Goal: Task Accomplishment & Management: Use online tool/utility

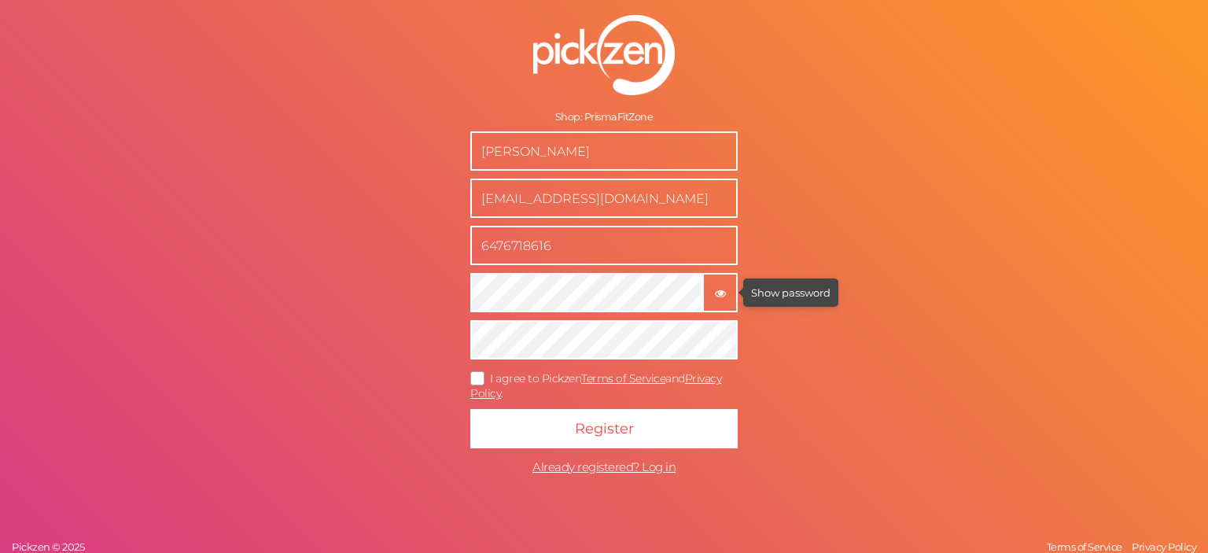
click at [718, 293] on icon "button" at bounding box center [720, 293] width 11 height 11
click at [477, 378] on icon at bounding box center [478, 378] width 25 height 9
click at [0, 0] on input "I agree to Pickzen Terms of Service and Privacy Policy ." at bounding box center [0, 0] width 0 height 0
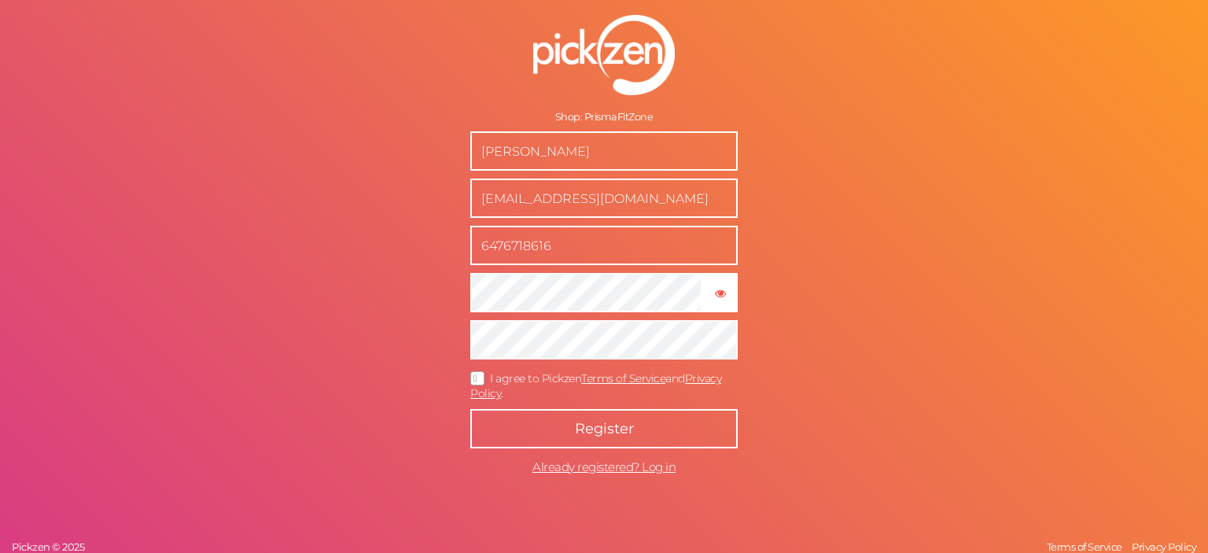
click at [544, 429] on button "Register" at bounding box center [603, 428] width 267 height 39
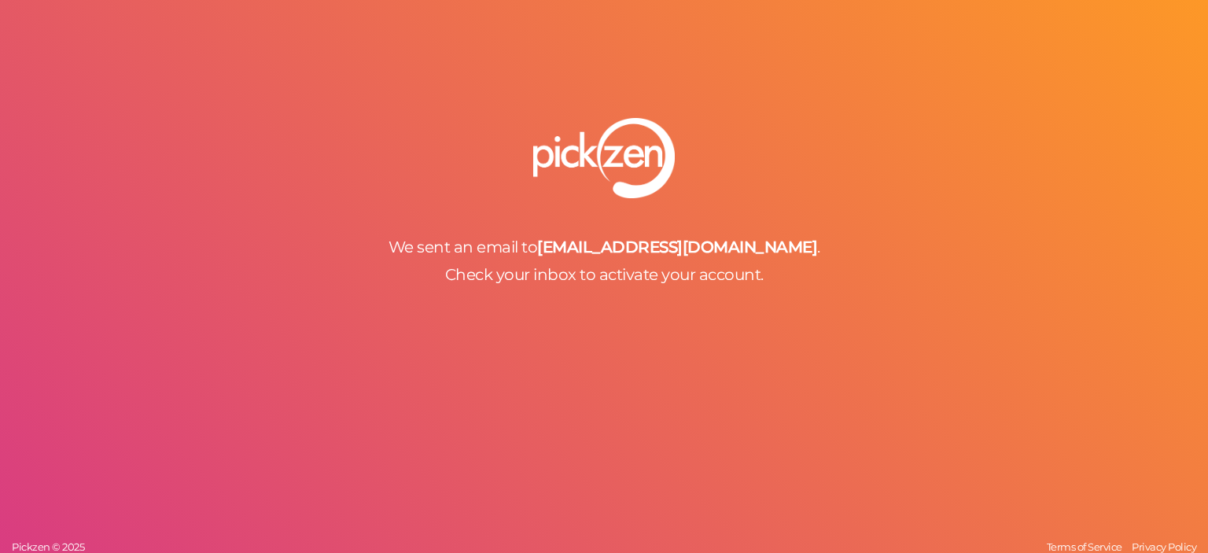
click at [500, 264] on div "We sent an email to [EMAIL_ADDRESS][DOMAIN_NAME] . Check your inbox to activate…" at bounding box center [604, 260] width 1208 height 47
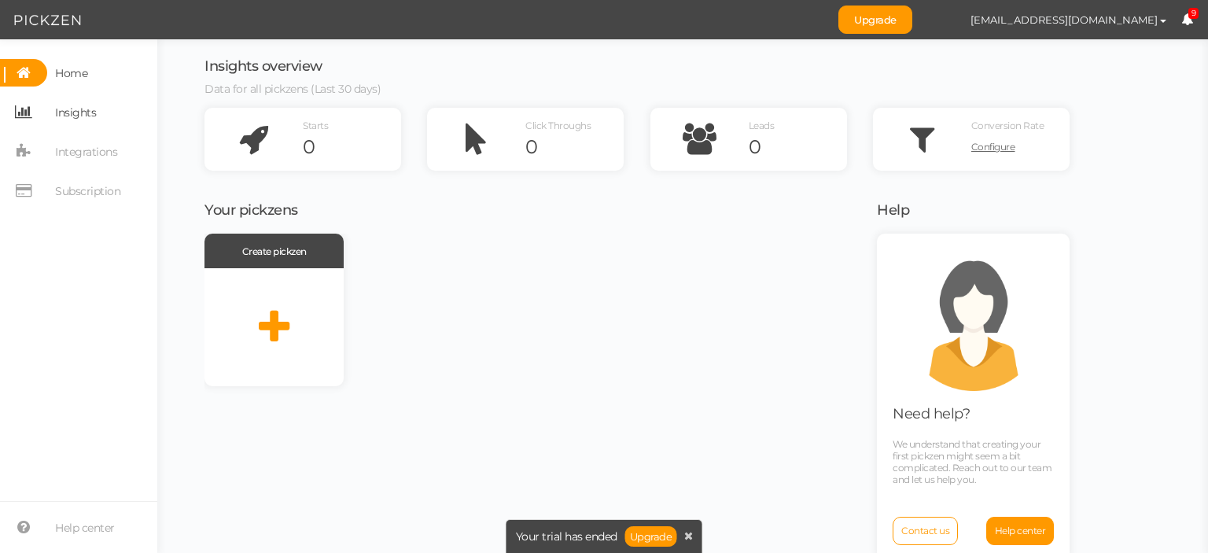
click at [78, 120] on span "Insights" at bounding box center [75, 112] width 41 height 25
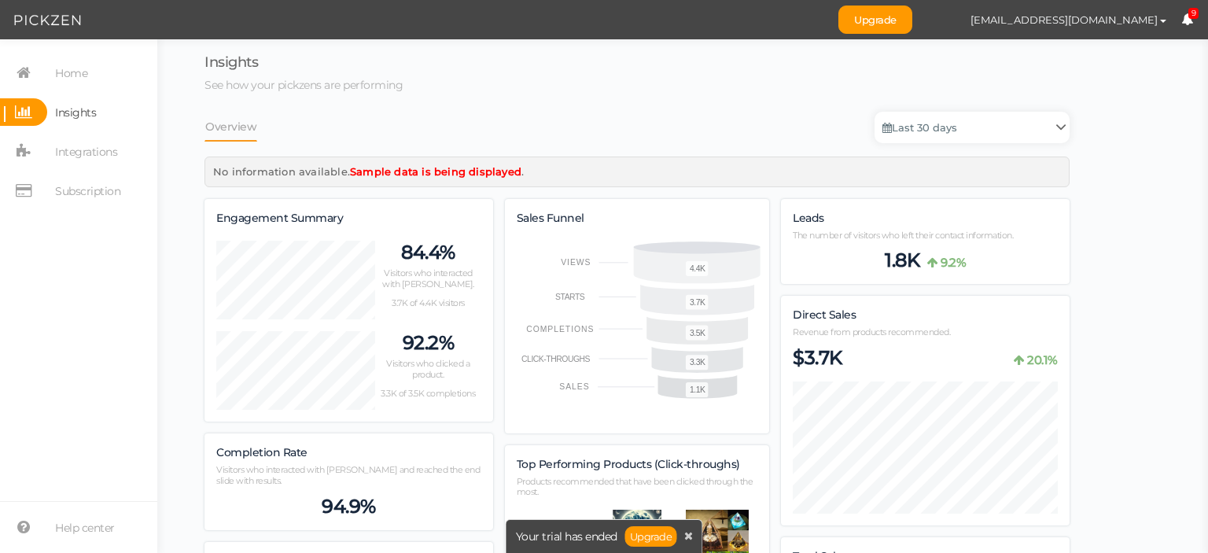
scroll to position [1905, 865]
click at [83, 201] on span "Subscription" at bounding box center [87, 191] width 65 height 25
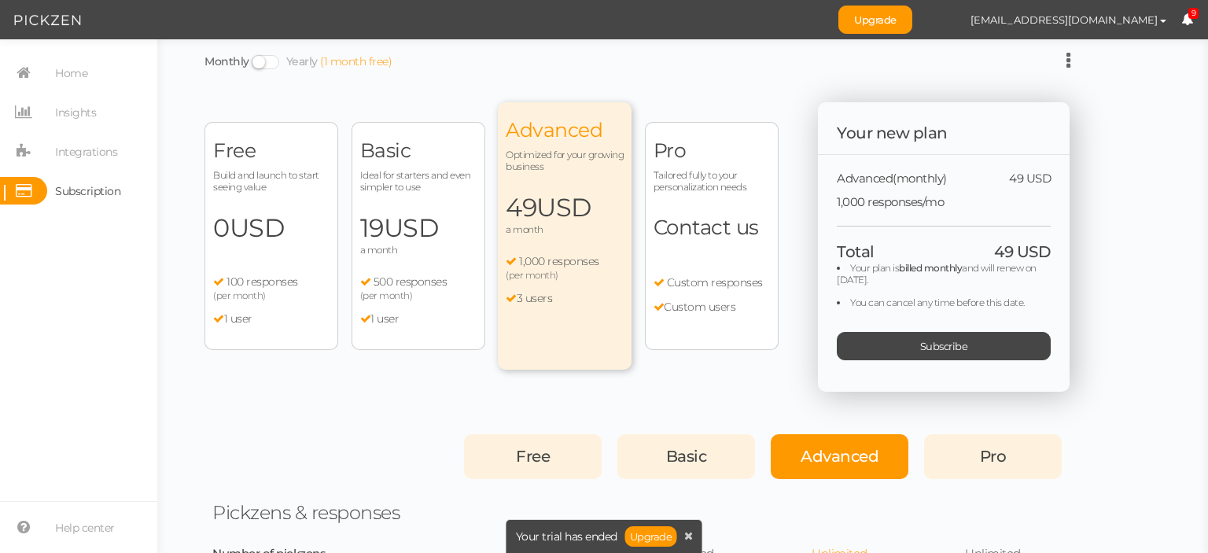
click at [285, 273] on div "Free Build and launch to start seeing value 0 USD a month 100 responses (per mo…" at bounding box center [271, 236] width 134 height 228
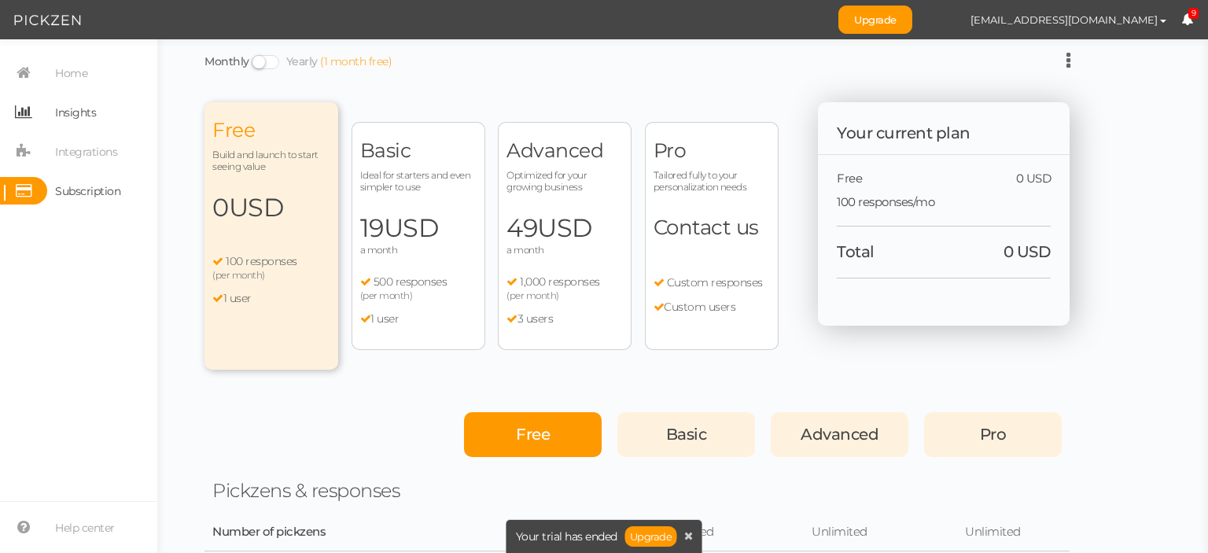
click at [73, 121] on span "Insights" at bounding box center [75, 112] width 41 height 25
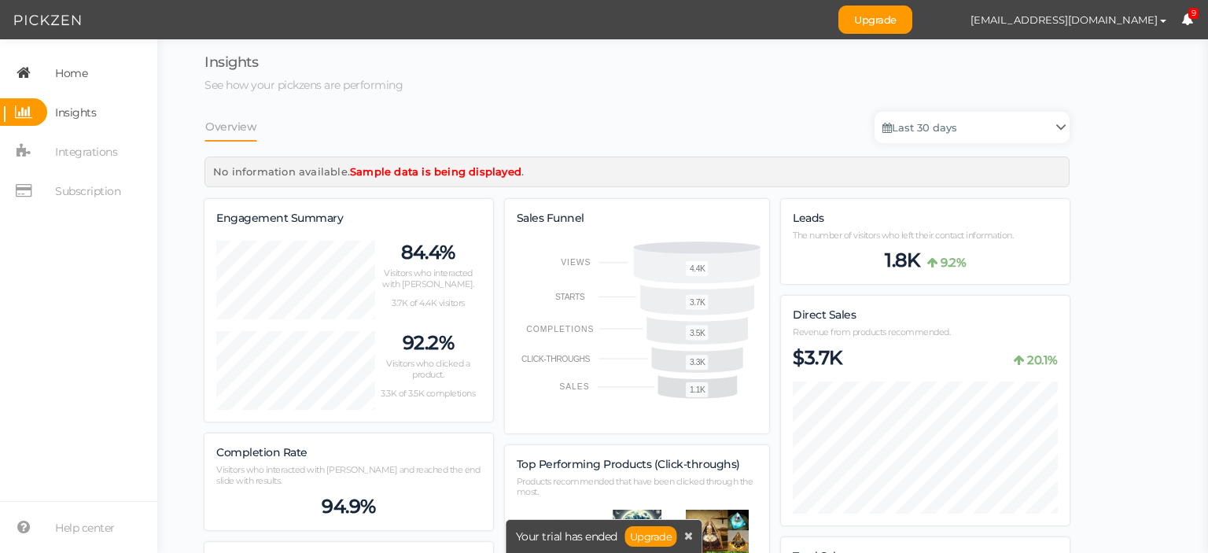
scroll to position [1905, 865]
click at [67, 71] on span "Home" at bounding box center [71, 73] width 32 height 25
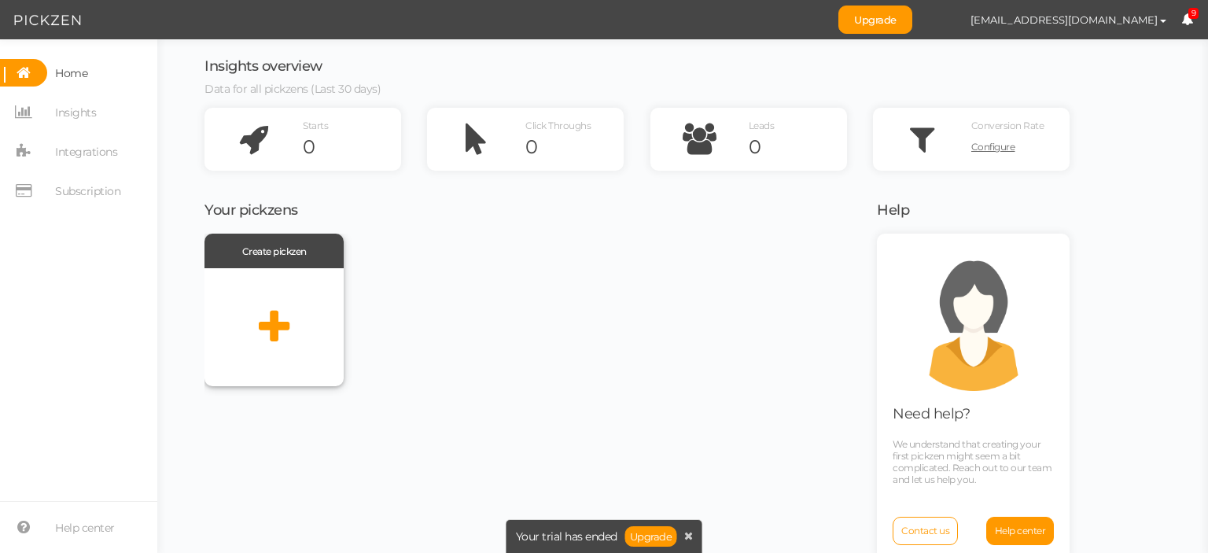
click at [241, 313] on div at bounding box center [273, 327] width 139 height 118
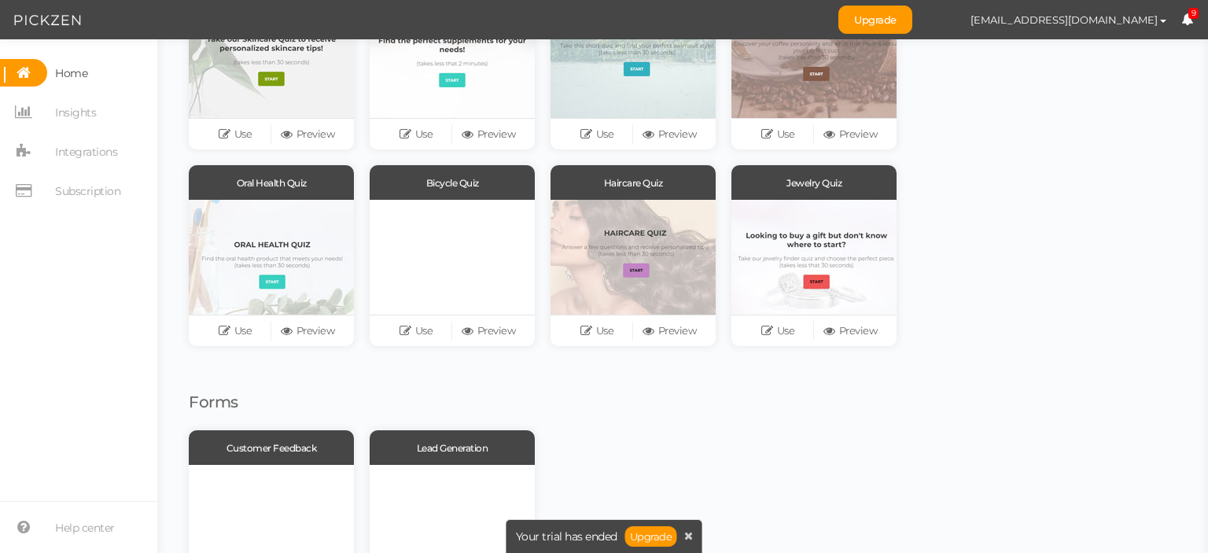
scroll to position [324, 0]
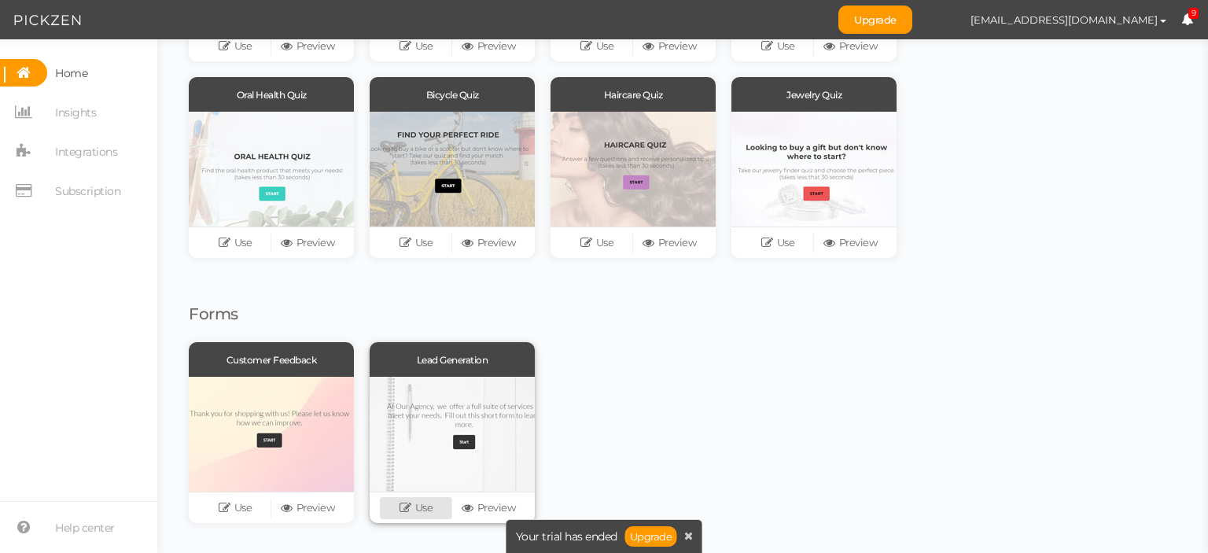
click at [442, 507] on link "Use" at bounding box center [416, 508] width 72 height 22
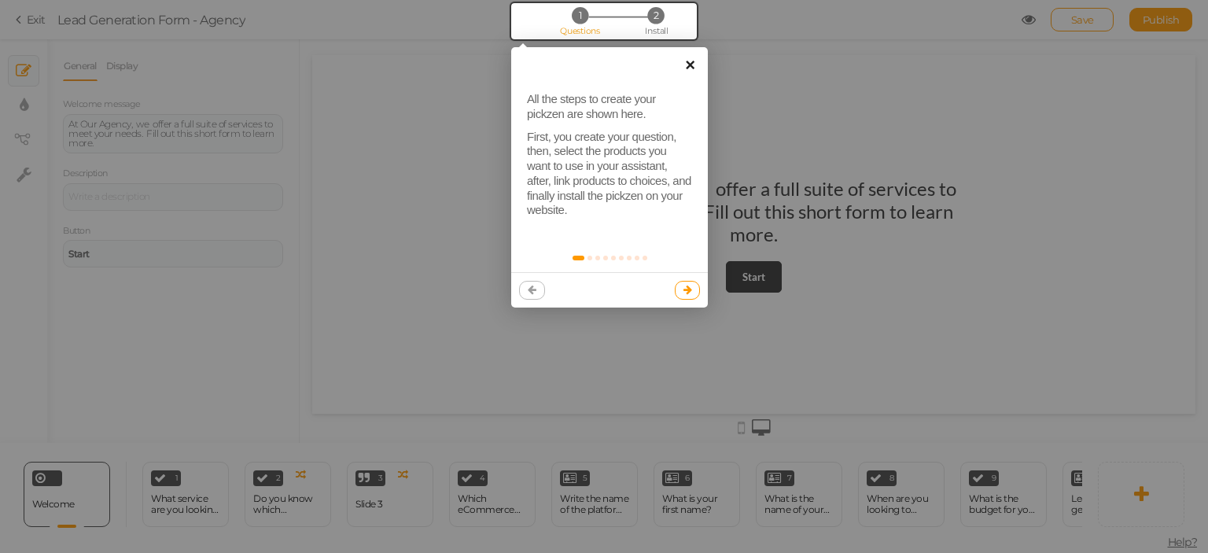
click at [700, 68] on link "×" at bounding box center [689, 64] width 35 height 35
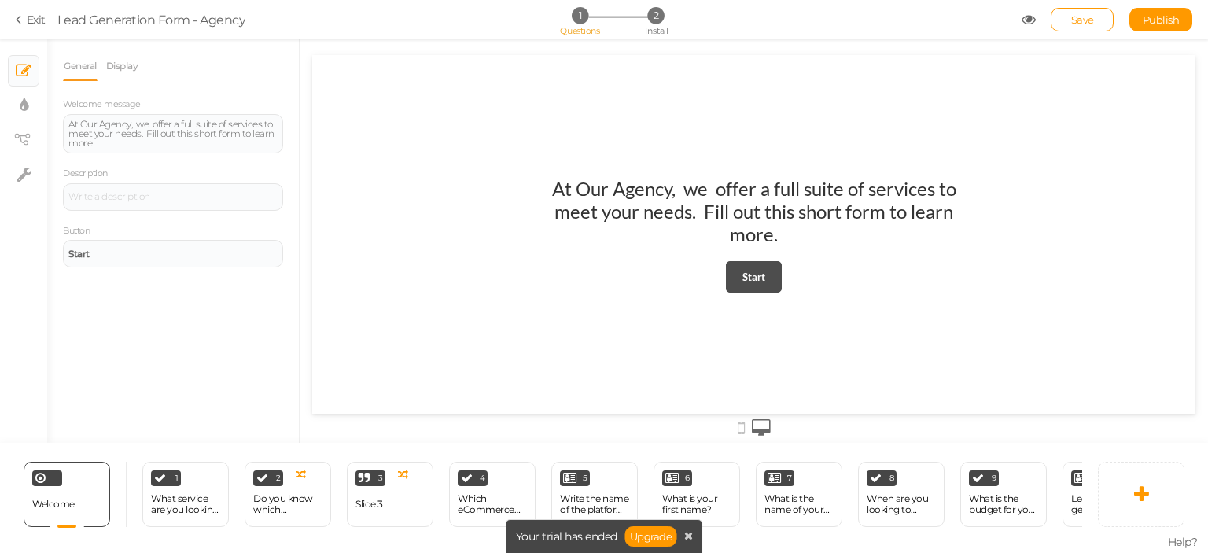
click at [742, 271] on link "Start" at bounding box center [754, 276] width 56 height 31
click at [763, 286] on link "Start" at bounding box center [754, 276] width 56 height 31
click at [313, 491] on div "Do you know which eCommerce platform you want to use?" at bounding box center [287, 505] width 69 height 28
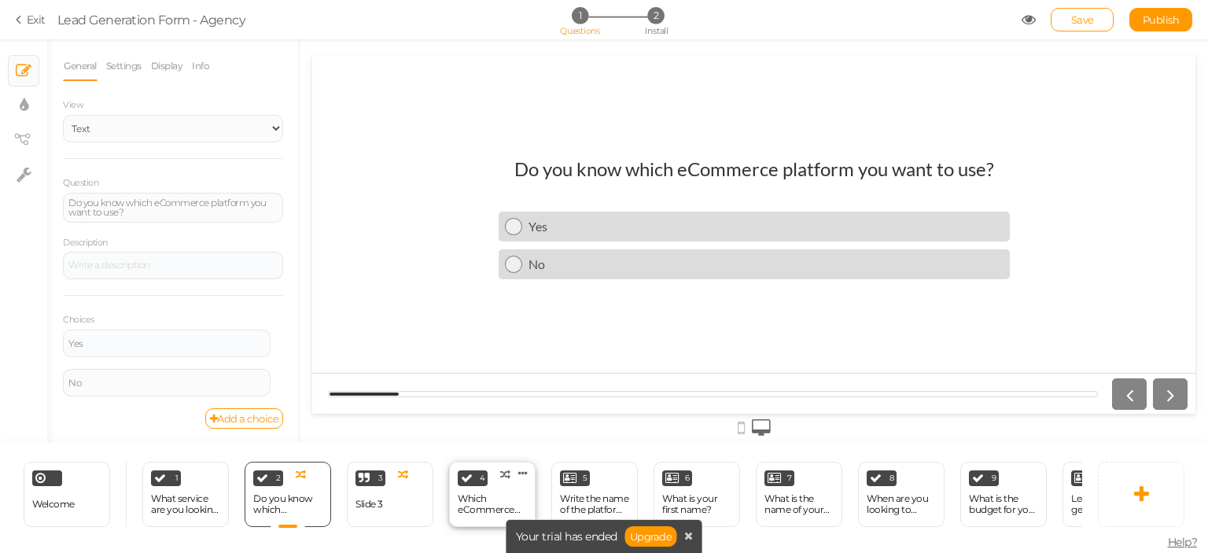
click at [491, 505] on div "Which eCommerce platform do you want to use?" at bounding box center [492, 504] width 69 height 22
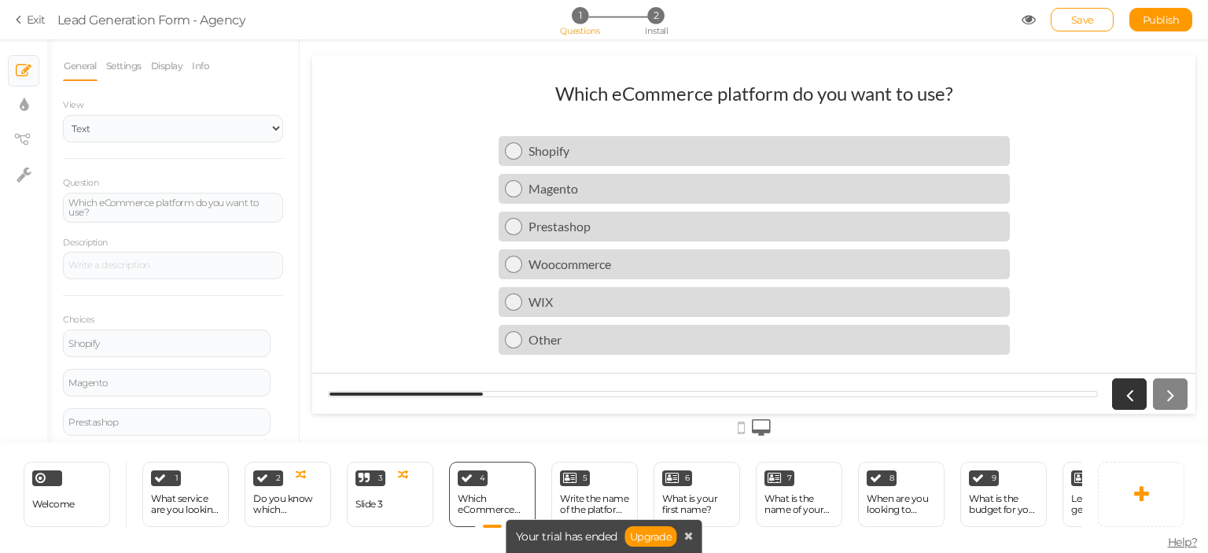
scroll to position [157, 0]
click at [687, 544] on div "Your trial has ended Upgrade" at bounding box center [604, 536] width 197 height 34
click at [690, 535] on icon at bounding box center [688, 535] width 9 height 11
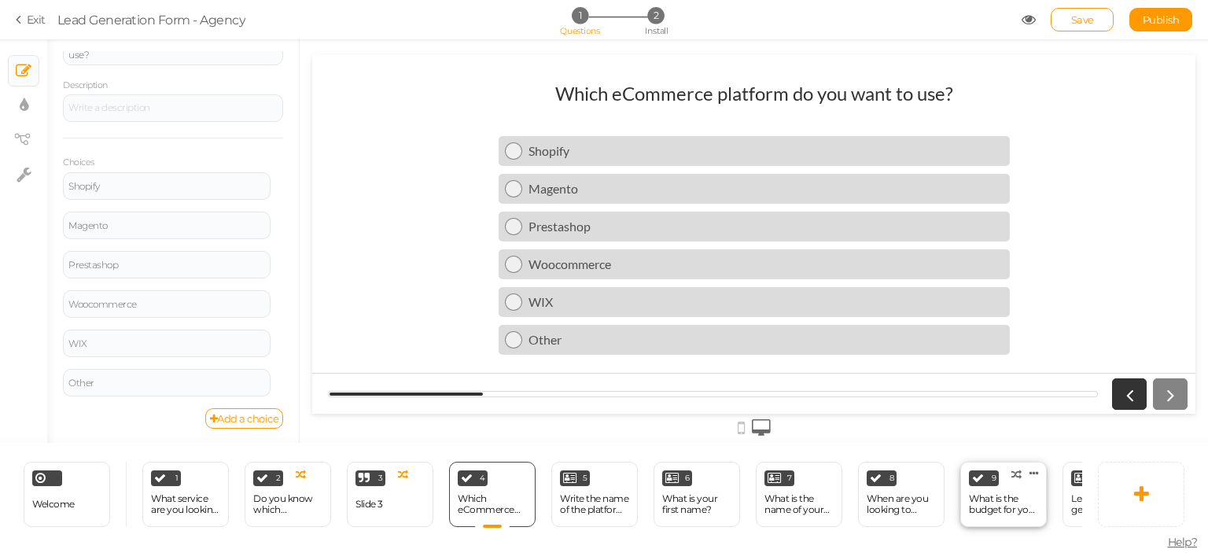
click at [978, 495] on div "What is the budget for your project?" at bounding box center [1003, 504] width 69 height 22
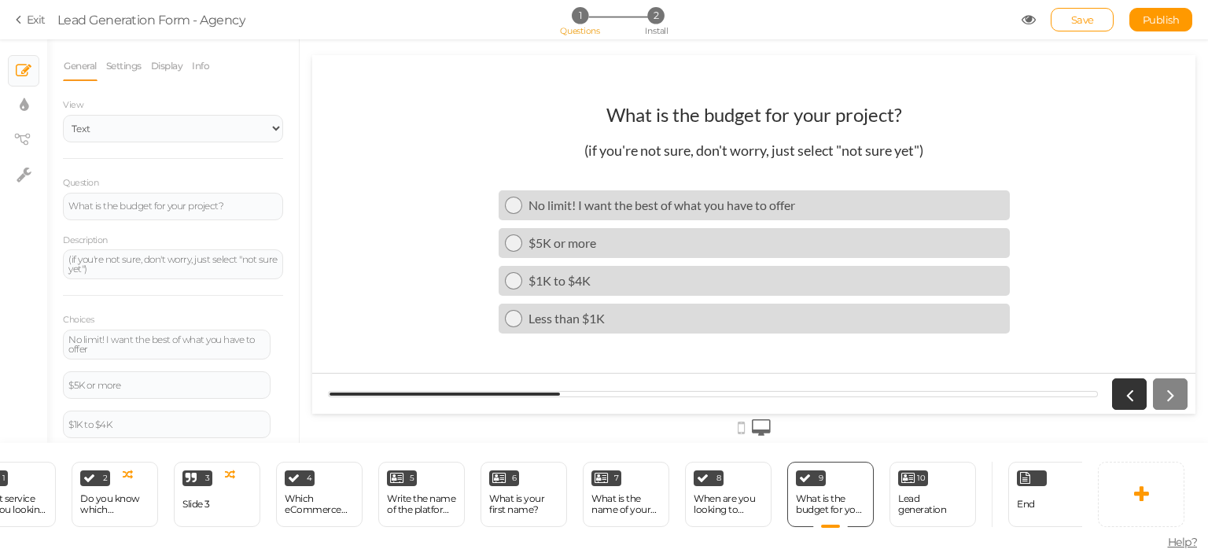
scroll to position [0, 193]
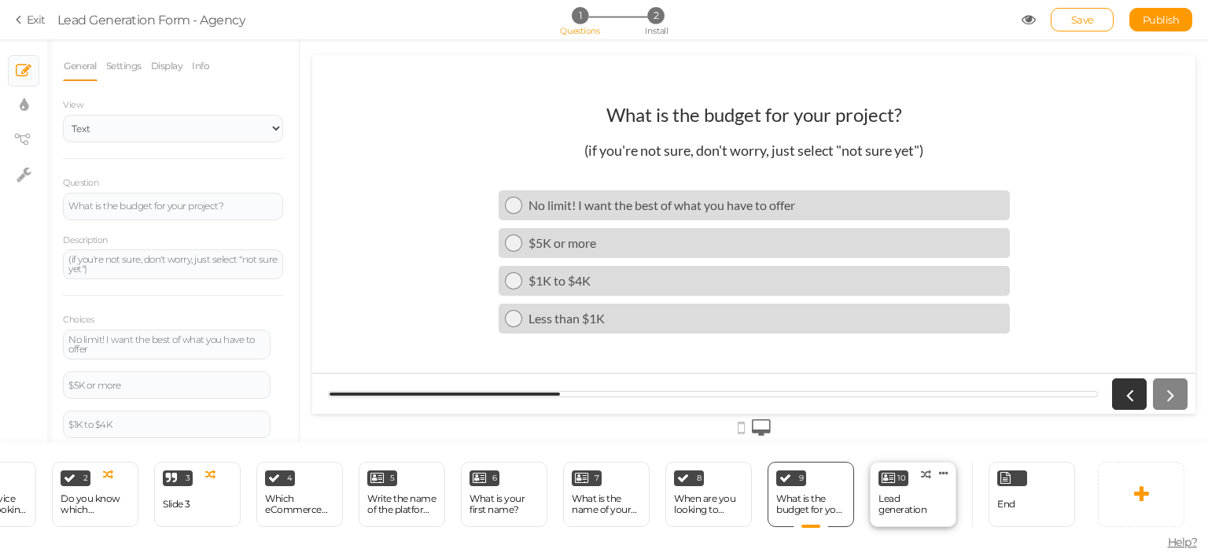
click at [921, 490] on div "10 Lead generation × Define the conditions to show this slide. Clone Change typ…" at bounding box center [913, 494] width 86 height 65
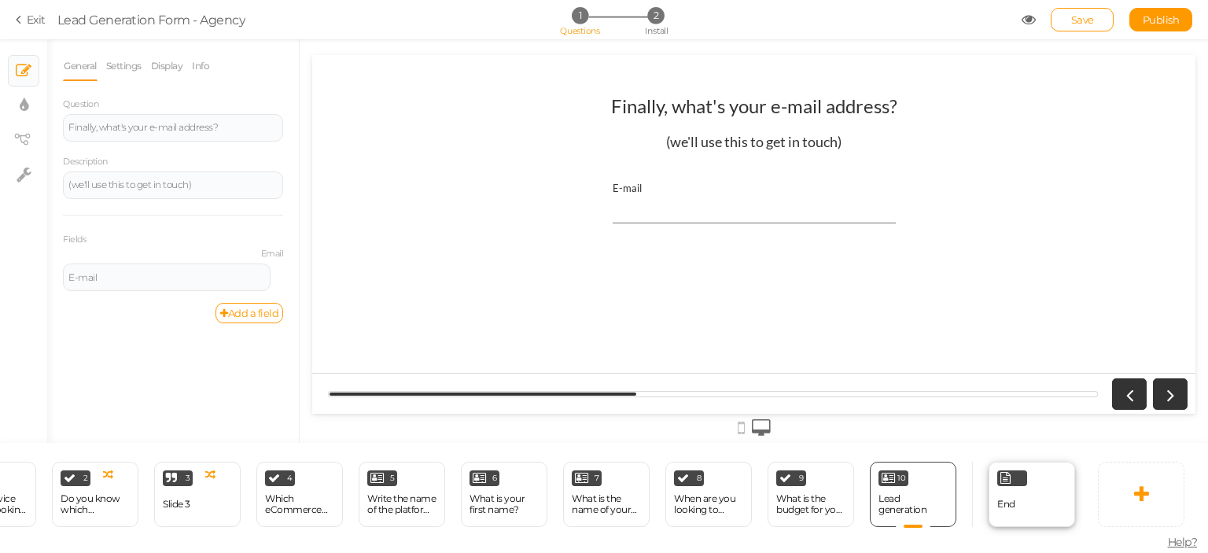
click at [989, 503] on div "End" at bounding box center [1031, 494] width 86 height 65
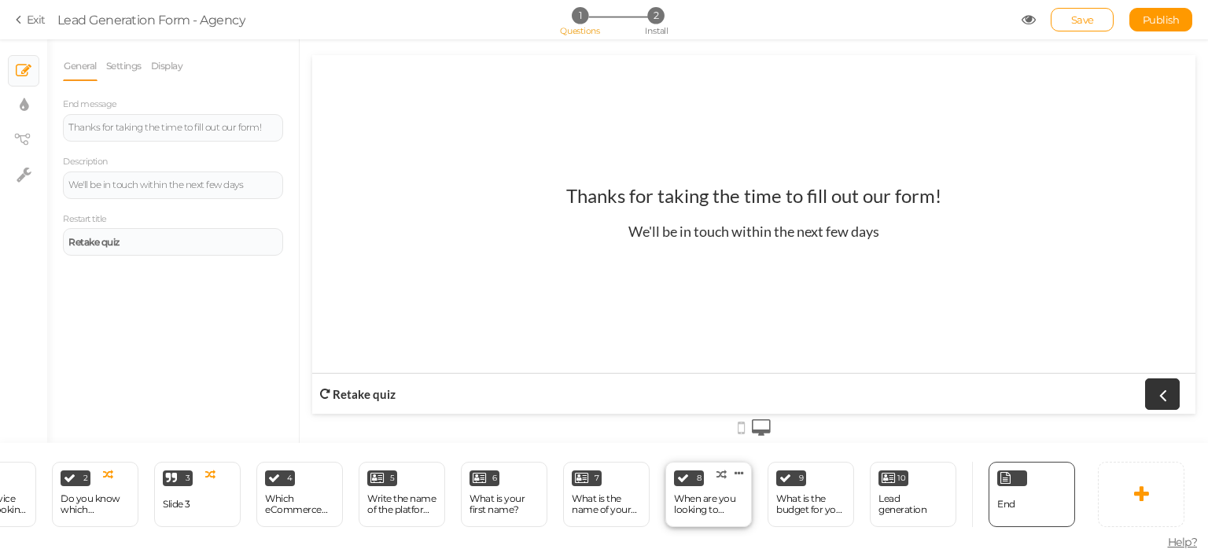
click at [717, 502] on div "When are you looking to launch your project?" at bounding box center [708, 504] width 69 height 22
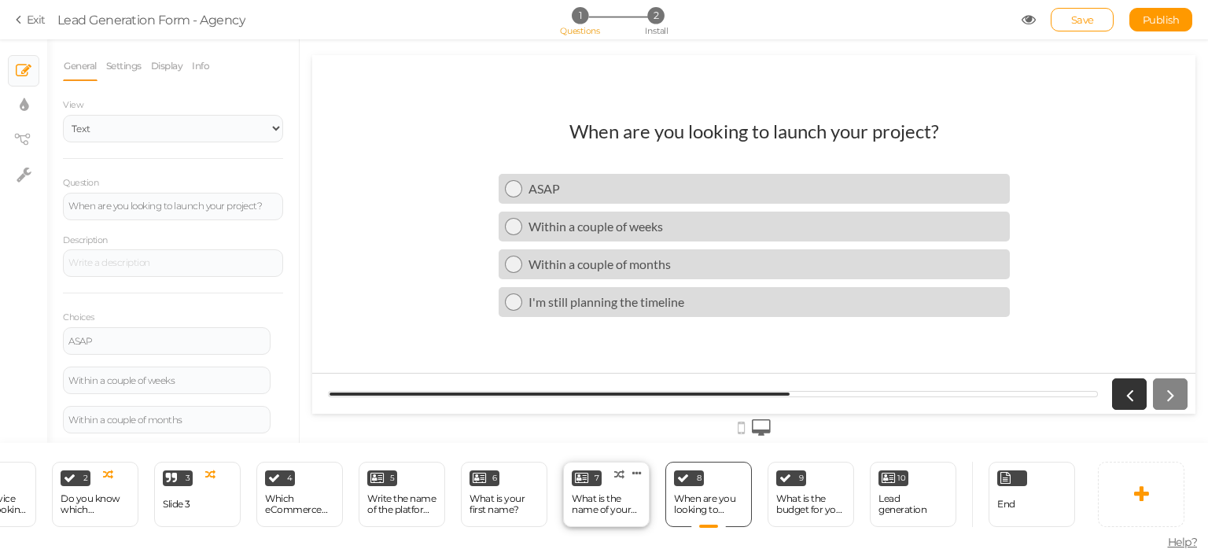
click at [605, 500] on div "What is the name of your company?" at bounding box center [606, 504] width 69 height 22
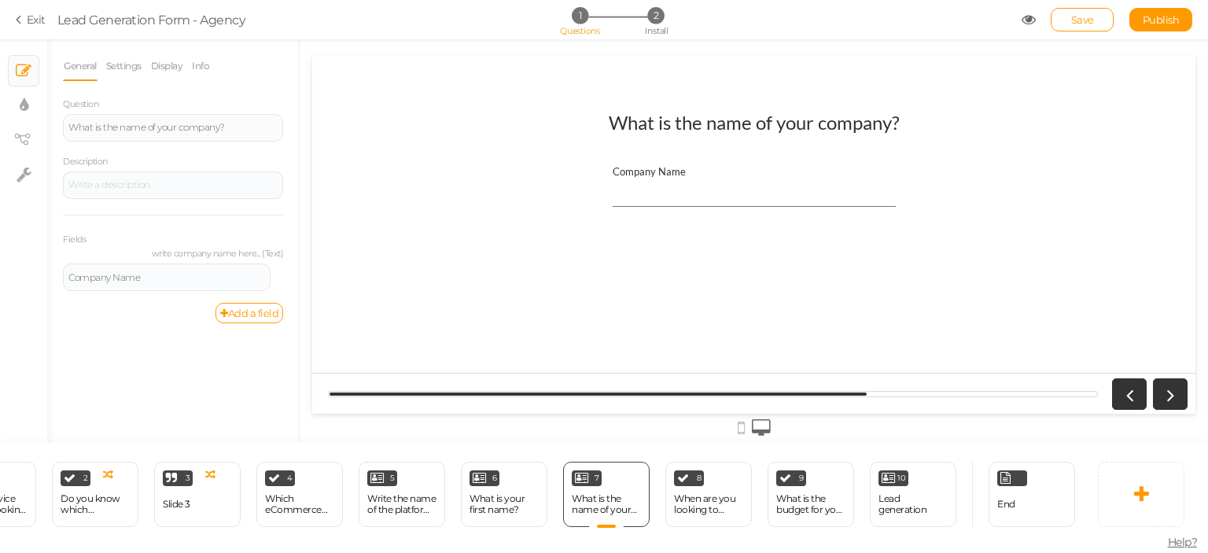
scroll to position [0, 0]
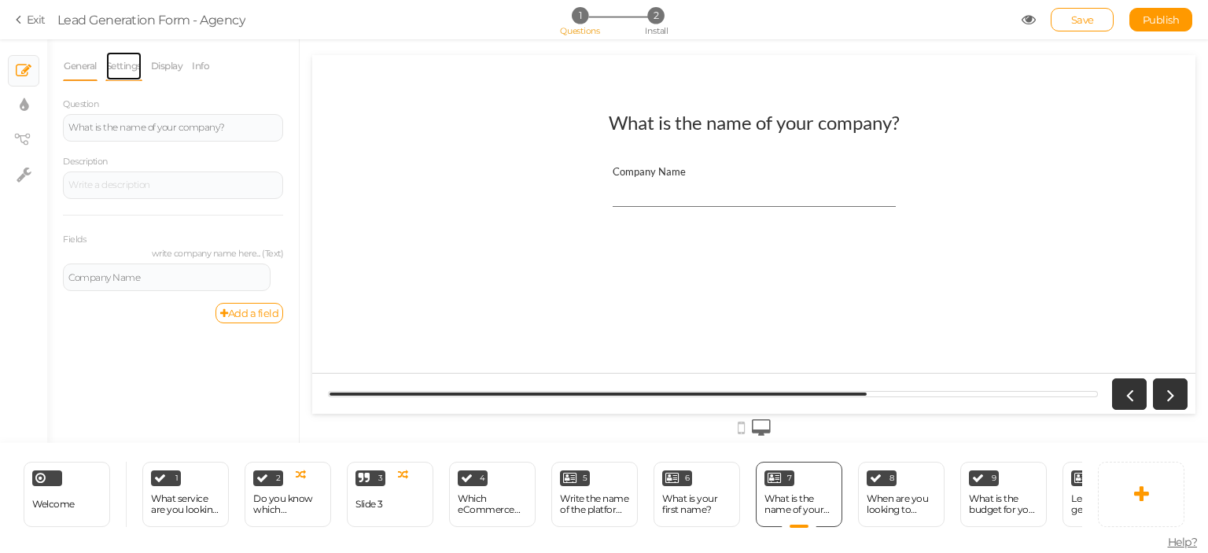
click at [126, 64] on link "Settings" at bounding box center [123, 66] width 37 height 30
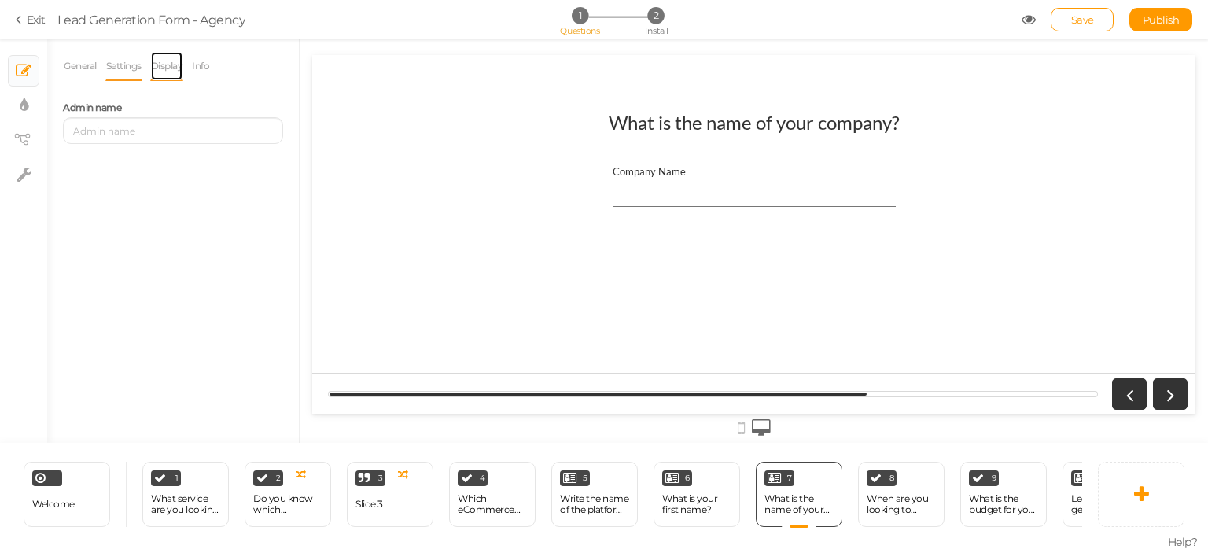
click at [155, 64] on link "Display" at bounding box center [167, 66] width 34 height 30
click at [202, 64] on link "Info" at bounding box center [200, 66] width 19 height 30
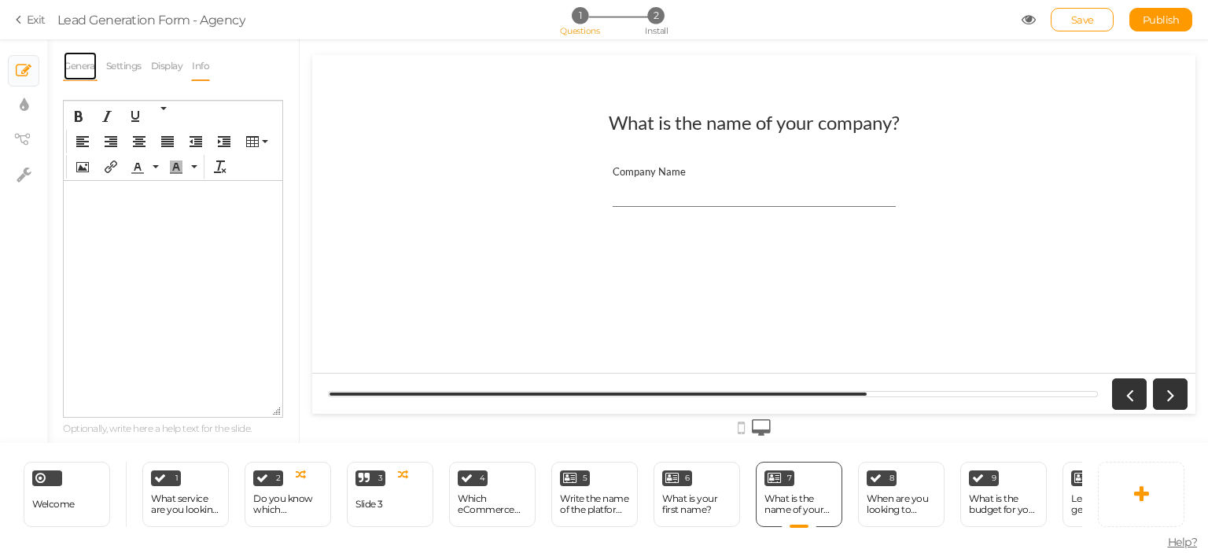
click at [79, 61] on link "General" at bounding box center [80, 66] width 35 height 30
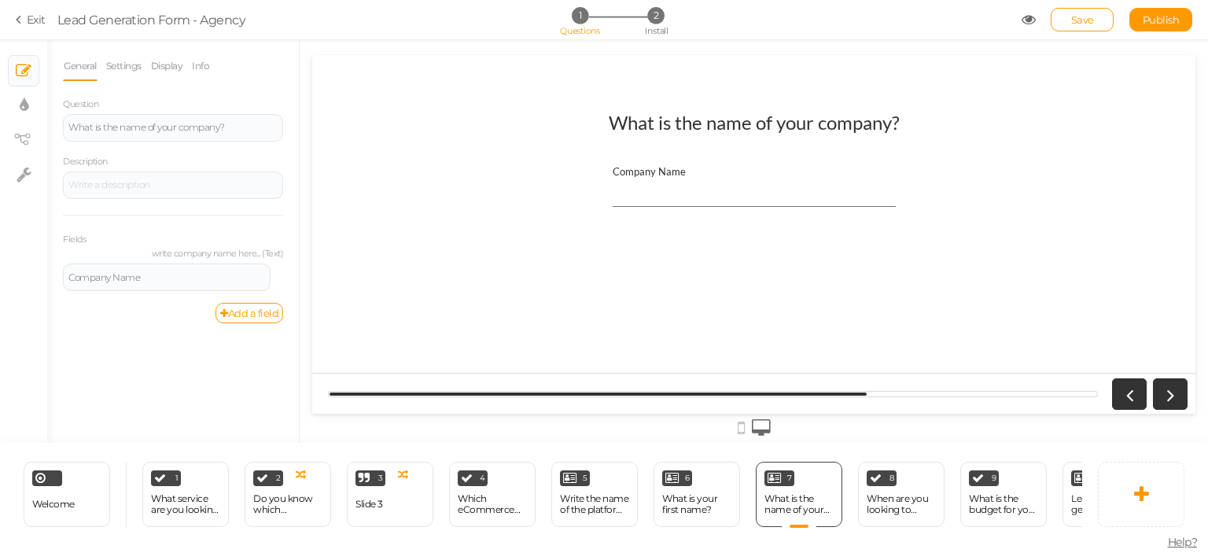
click at [33, 20] on link "Exit" at bounding box center [31, 20] width 30 height 16
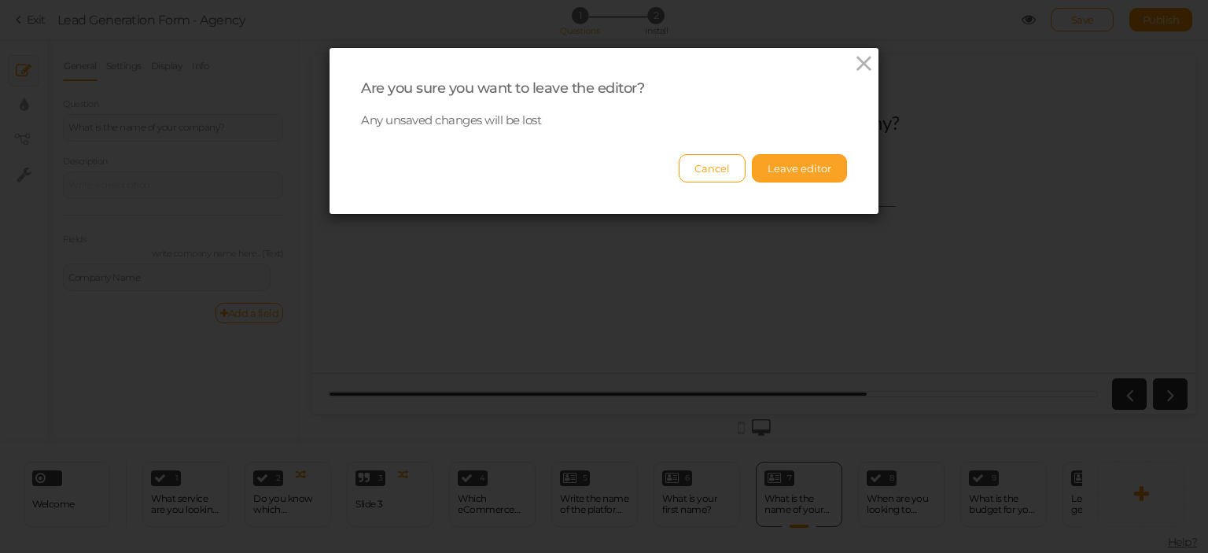
click at [826, 165] on button "Leave editor" at bounding box center [799, 168] width 95 height 28
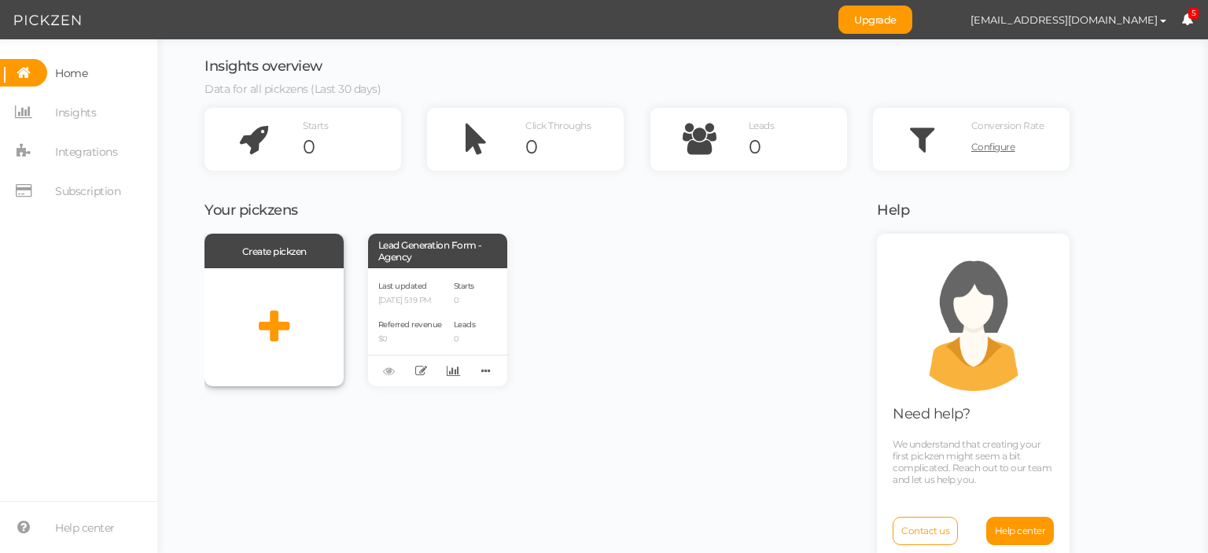
click at [275, 307] on div at bounding box center [273, 327] width 139 height 118
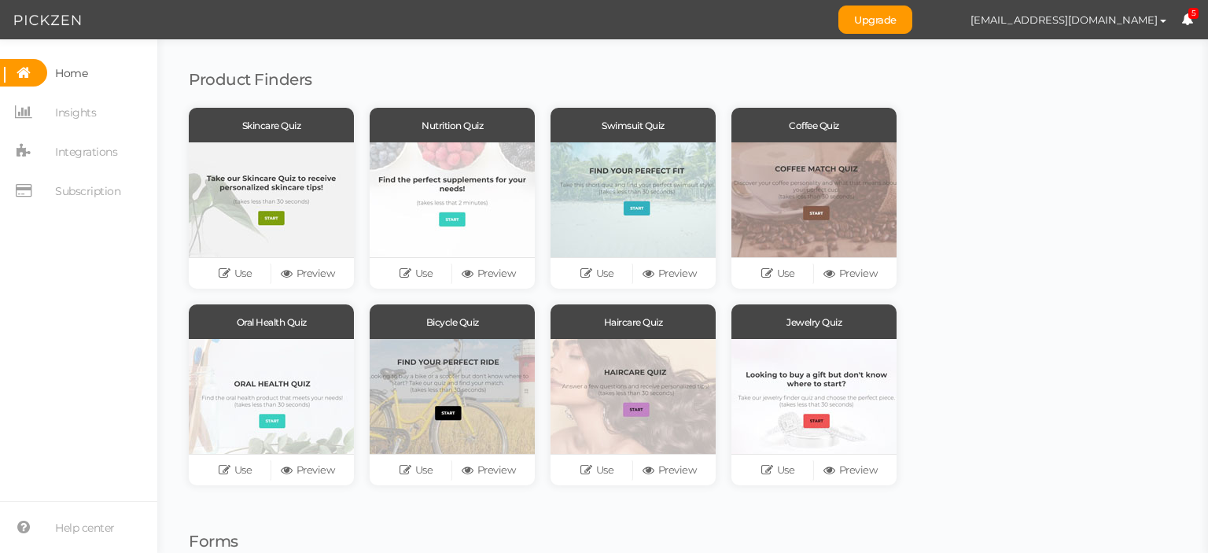
scroll to position [101, 0]
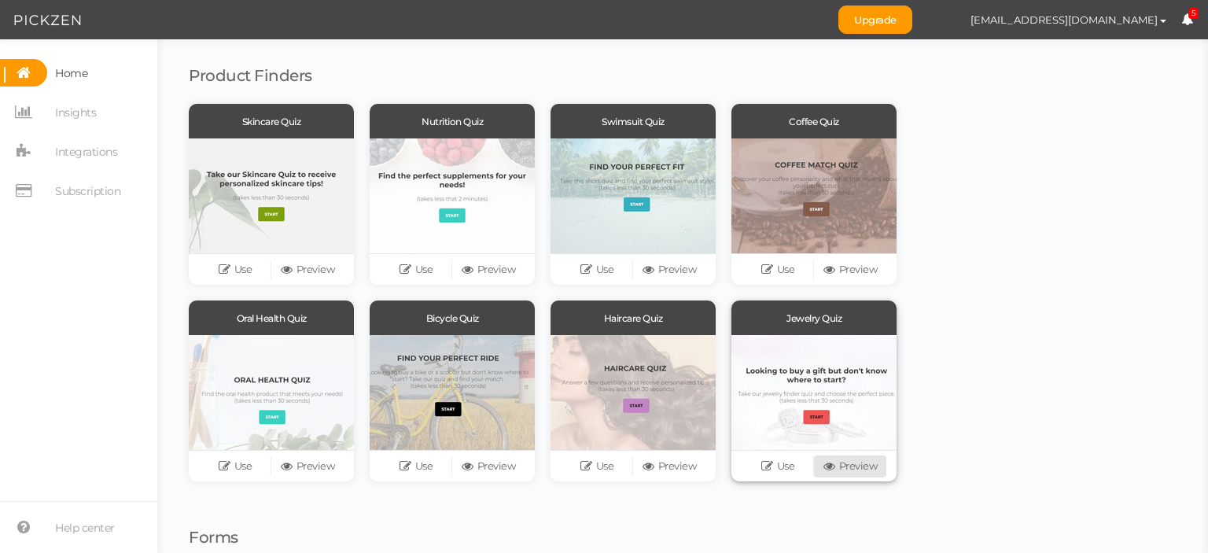
click at [856, 462] on link "Preview" at bounding box center [850, 466] width 72 height 22
